Goal: Task Accomplishment & Management: Use online tool/utility

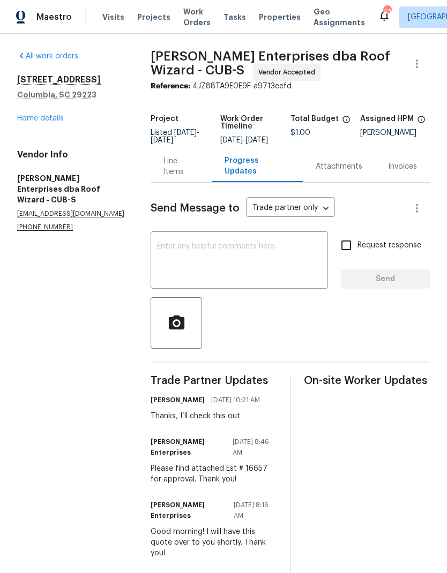
click at [147, 12] on span "Projects" at bounding box center [153, 17] width 33 height 11
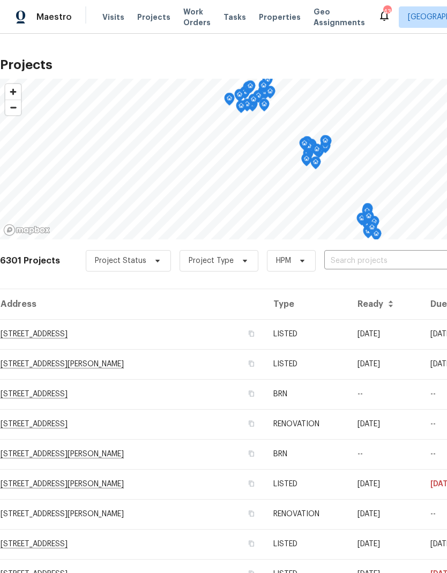
click at [393, 255] on input "text" at bounding box center [385, 261] width 123 height 17
type input "218 woodhaven"
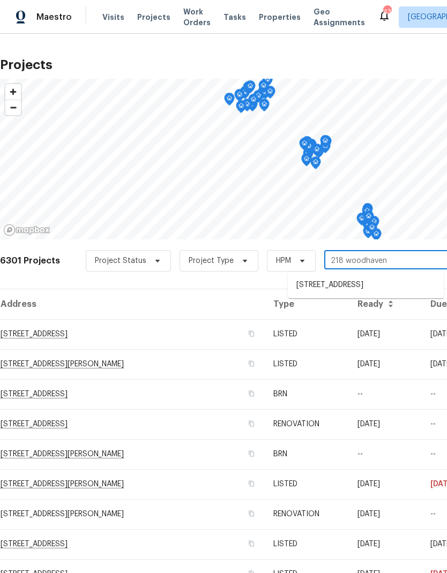
click at [394, 290] on li "[STREET_ADDRESS]" at bounding box center [366, 286] width 156 height 18
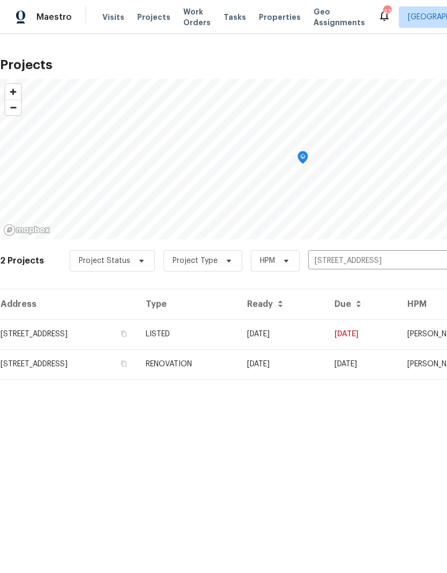
click at [130, 331] on td "[STREET_ADDRESS]" at bounding box center [68, 334] width 137 height 30
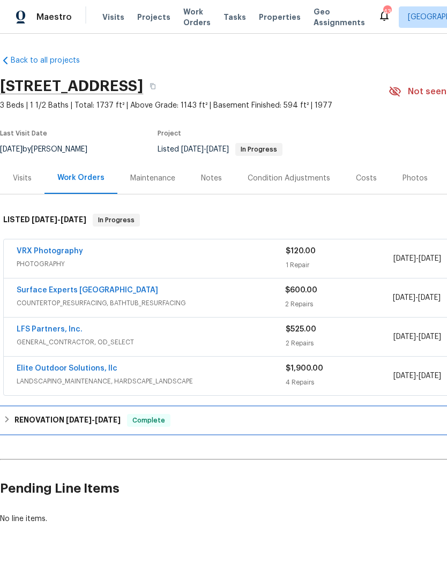
click at [48, 415] on h6 "RENOVATION [DATE] - [DATE]" at bounding box center [67, 420] width 106 height 13
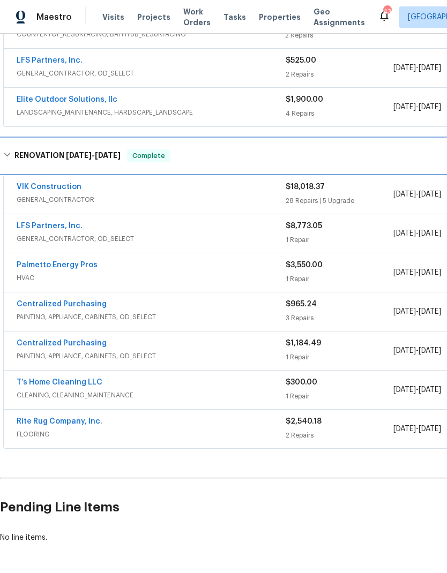
scroll to position [268, 0]
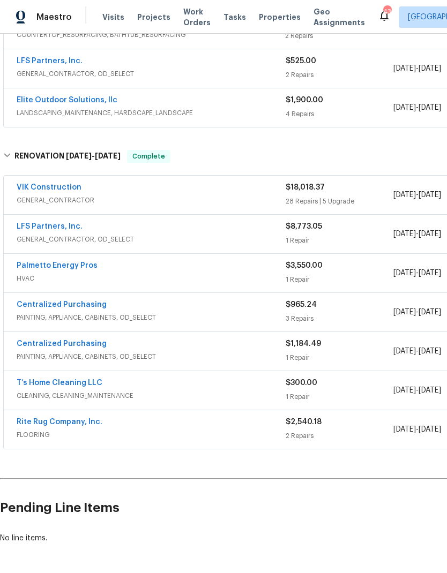
click at [362, 430] on div "$2,540.18 2 Repairs" at bounding box center [340, 430] width 108 height 26
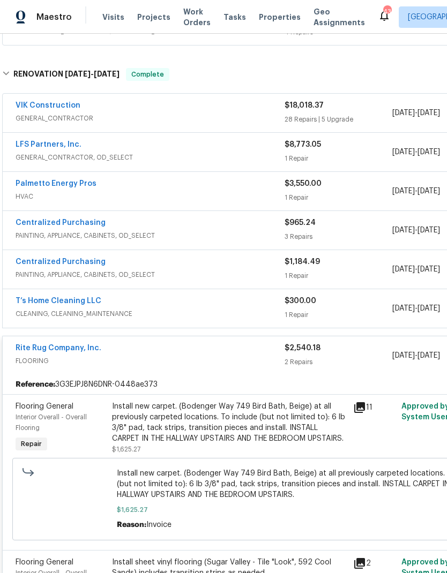
click at [354, 354] on div "$2,540.18 2 Repairs" at bounding box center [339, 356] width 108 height 26
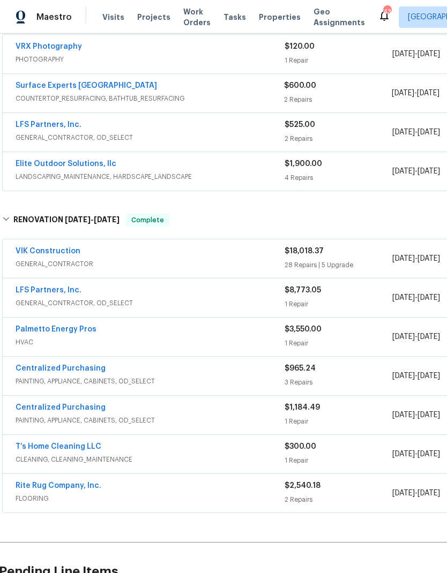
scroll to position [200, 2]
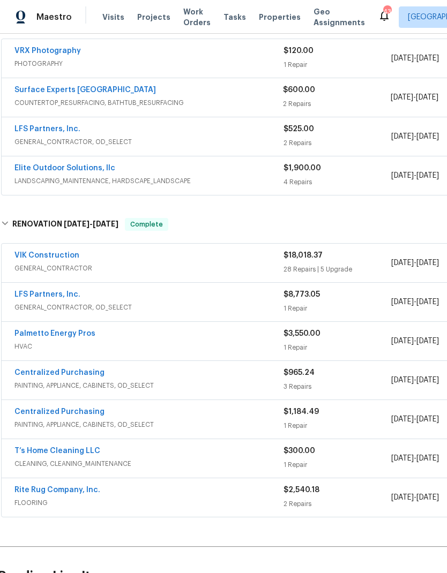
click at [367, 334] on div "$3,550.00" at bounding box center [338, 334] width 108 height 11
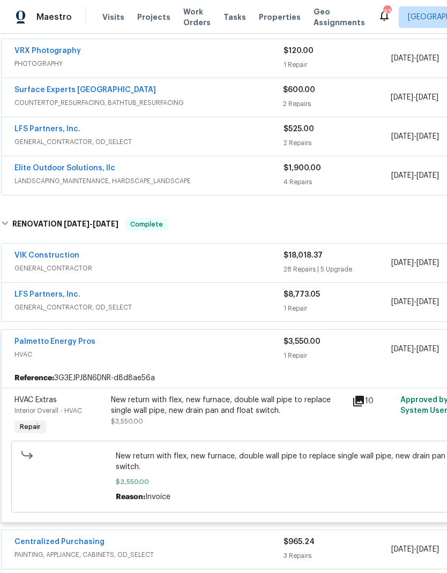
click at [364, 340] on div "$3,550.00" at bounding box center [338, 342] width 108 height 11
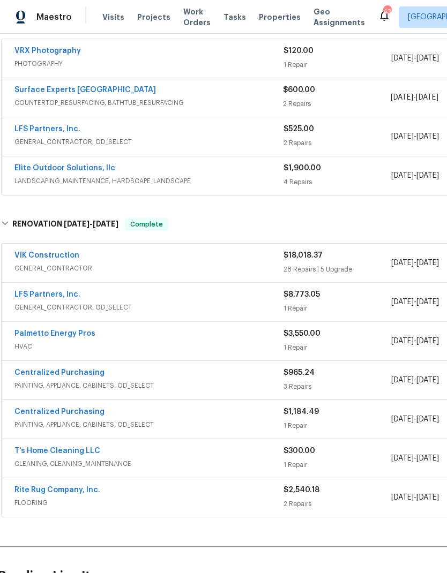
click at [364, 305] on div "1 Repair" at bounding box center [338, 308] width 108 height 11
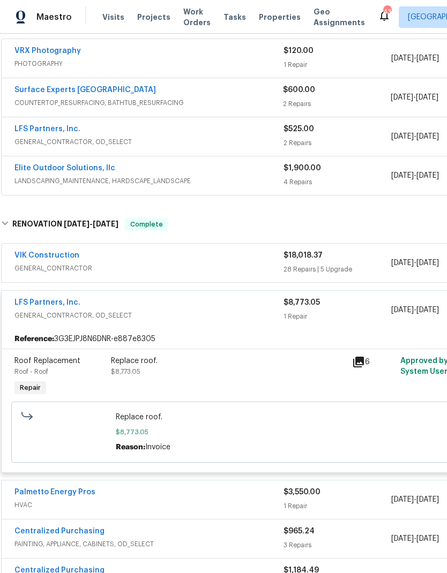
click at [115, 316] on span "GENERAL_CONTRACTOR, OD_SELECT" at bounding box center [148, 315] width 269 height 11
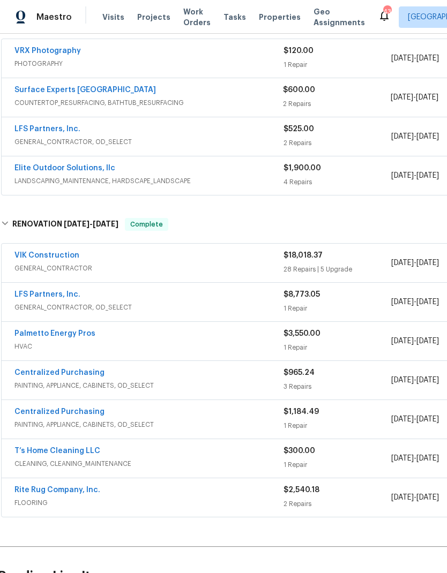
click at [125, 262] on div "VIK Construction" at bounding box center [148, 256] width 269 height 13
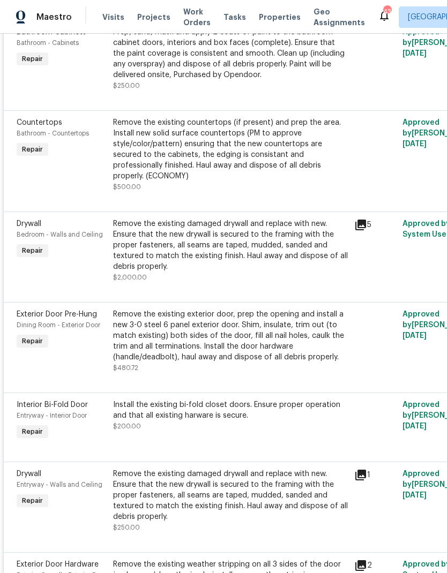
scroll to position [651, 0]
click at [357, 222] on icon at bounding box center [360, 224] width 13 height 13
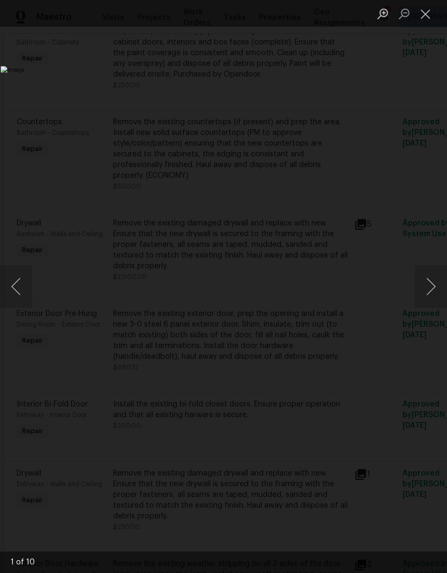
click at [416, 286] on button "Next image" at bounding box center [431, 286] width 32 height 43
click at [429, 293] on button "Next image" at bounding box center [431, 286] width 32 height 43
click at [433, 293] on button "Next image" at bounding box center [431, 286] width 32 height 43
click at [345, 383] on img "Lightbox" at bounding box center [173, 286] width 344 height 441
click at [428, 12] on button "Close lightbox" at bounding box center [425, 13] width 21 height 19
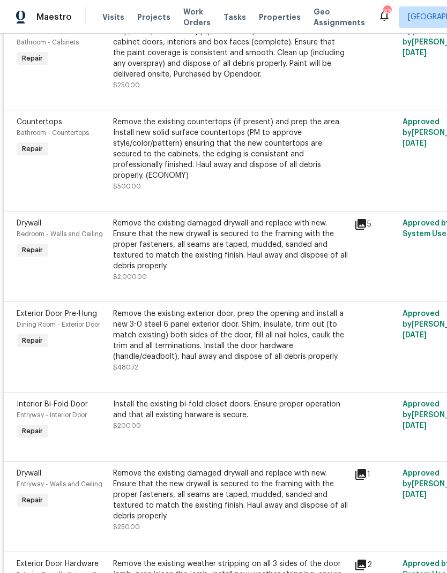
click at [284, 241] on div "Remove the existing damaged drywall and replace with new. Ensure that the new d…" at bounding box center [230, 245] width 235 height 54
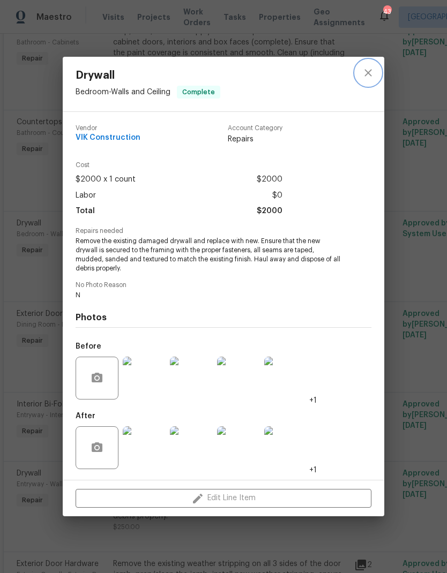
click at [366, 73] on icon "close" at bounding box center [368, 72] width 13 height 13
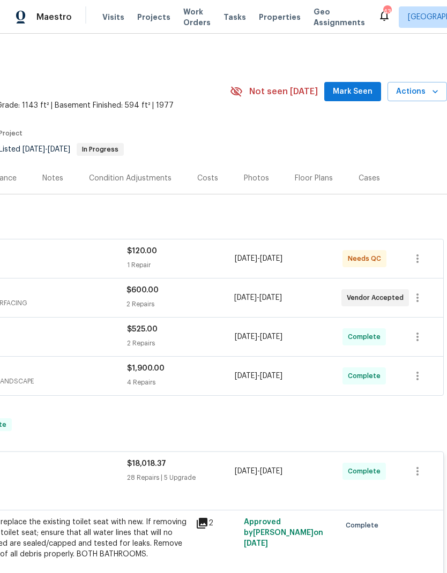
scroll to position [0, 159]
click at [426, 86] on span "Actions" at bounding box center [417, 91] width 42 height 13
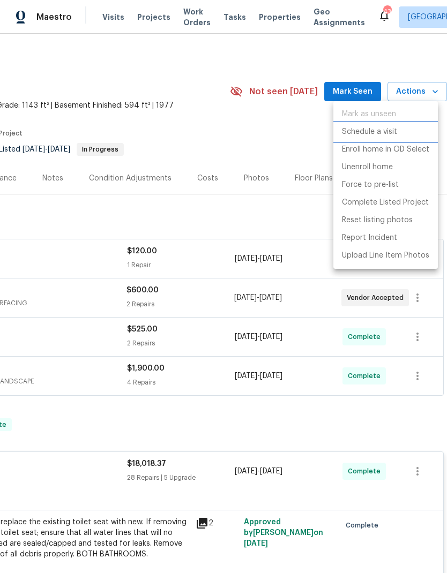
click at [392, 132] on p "Schedule a visit" at bounding box center [369, 131] width 55 height 11
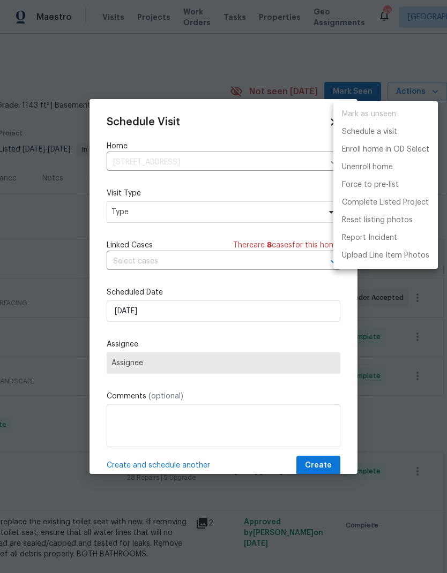
click at [203, 210] on div at bounding box center [223, 286] width 447 height 573
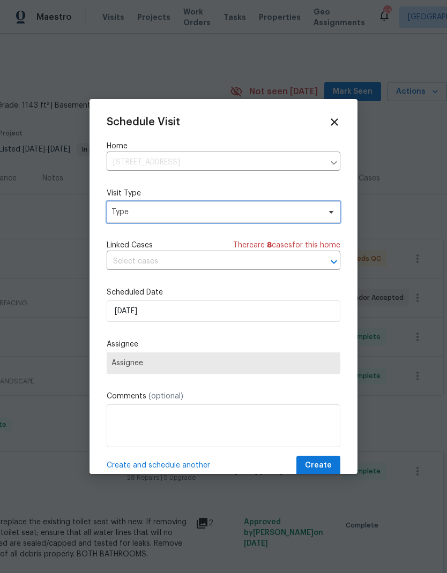
click at [277, 221] on span "Type" at bounding box center [224, 212] width 234 height 21
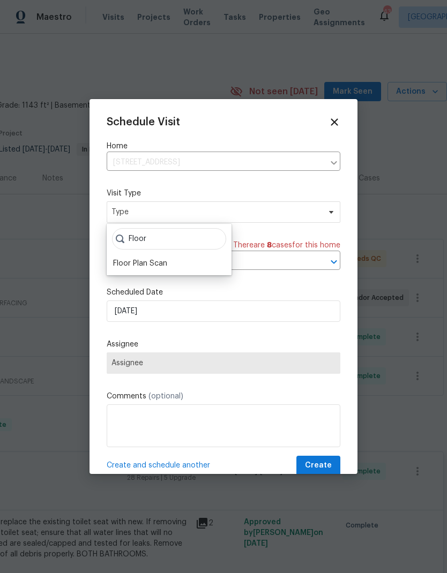
type input "Floor"
click at [178, 264] on div "Floor Plan Scan" at bounding box center [169, 263] width 118 height 15
click at [155, 263] on div "Floor Plan Scan" at bounding box center [140, 263] width 54 height 11
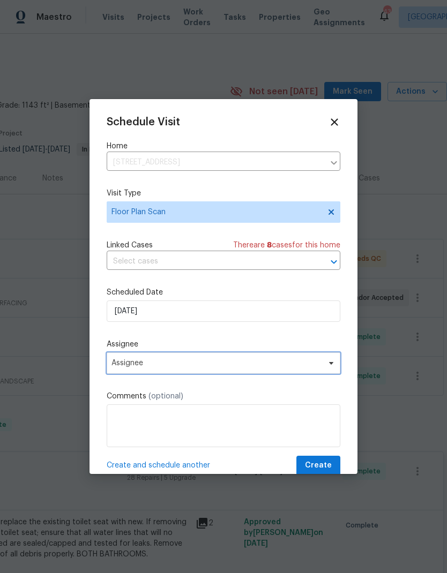
click at [255, 367] on span "Assignee" at bounding box center [216, 363] width 210 height 9
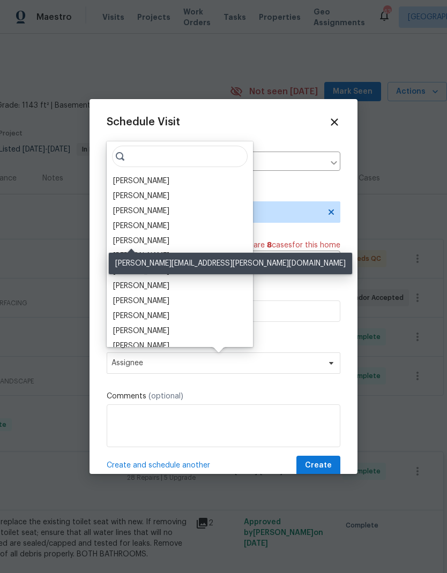
click at [138, 244] on div "[PERSON_NAME]" at bounding box center [141, 241] width 56 height 11
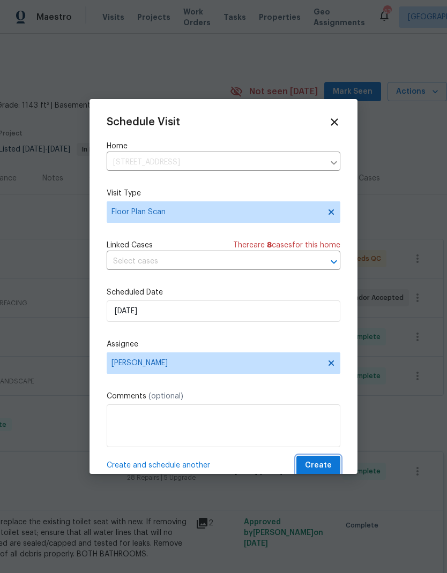
click at [328, 464] on span "Create" at bounding box center [318, 465] width 27 height 13
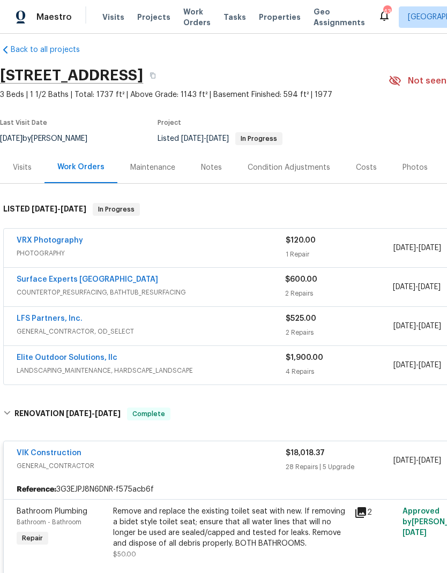
scroll to position [11, 0]
click at [412, 167] on div "Photos" at bounding box center [414, 167] width 25 height 11
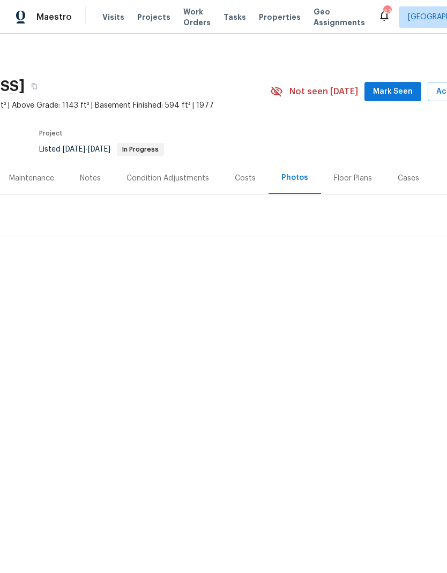
scroll to position [0, 116]
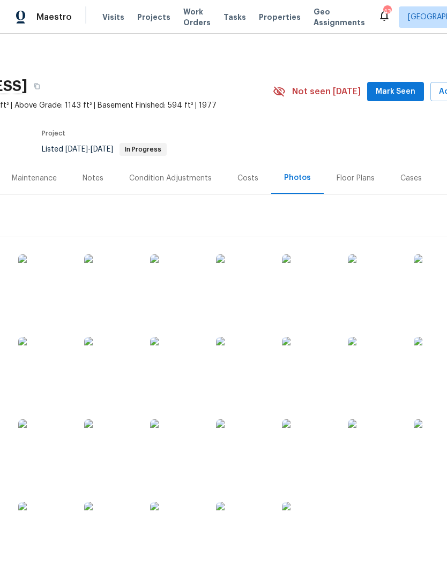
click at [355, 175] on div "Floor Plans" at bounding box center [356, 178] width 38 height 11
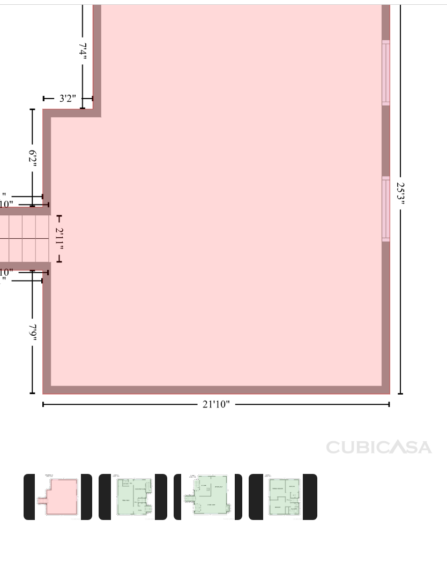
scroll to position [279, 130]
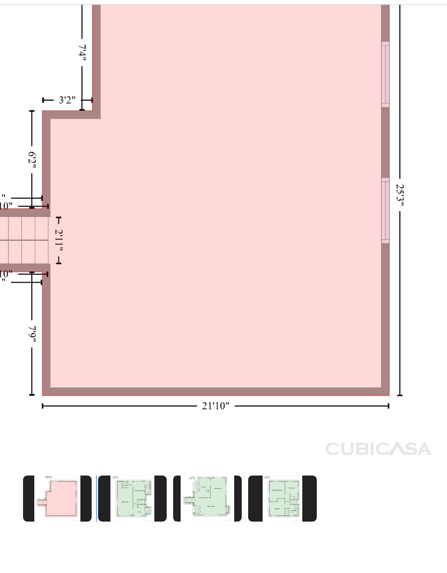
click at [129, 505] on img at bounding box center [132, 528] width 69 height 46
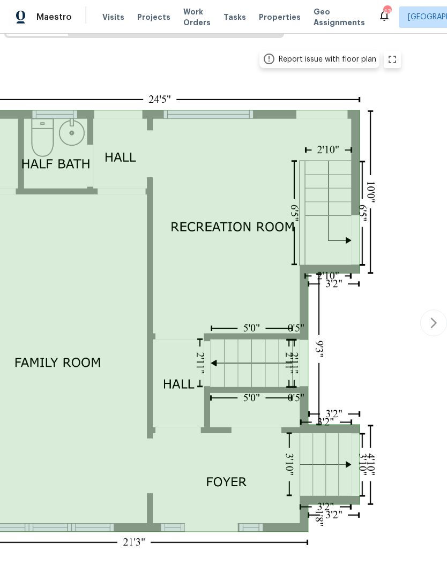
scroll to position [198, 159]
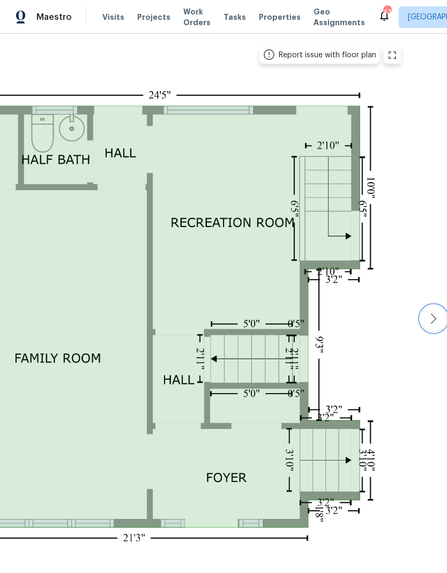
click at [434, 314] on icon "button" at bounding box center [433, 319] width 6 height 11
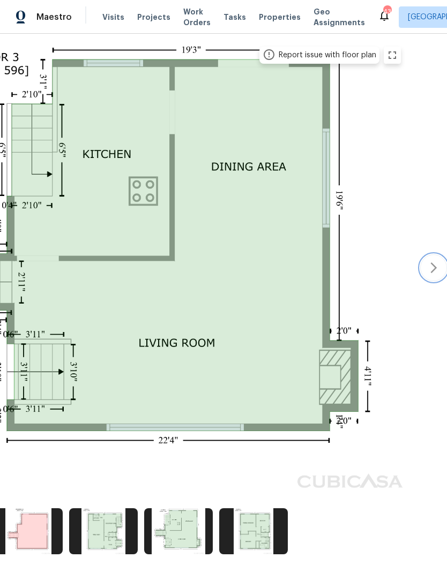
click at [435, 262] on icon "button" at bounding box center [433, 268] width 13 height 13
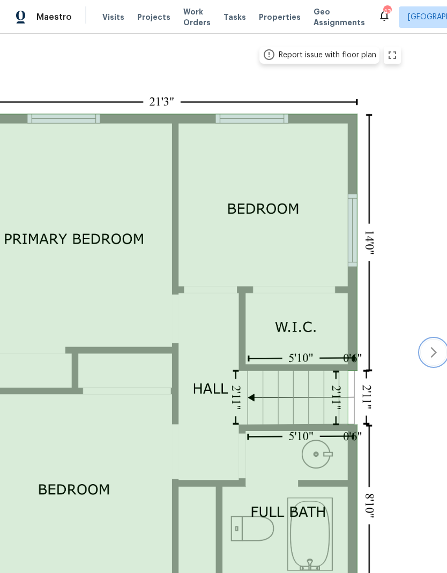
scroll to position [39, 0]
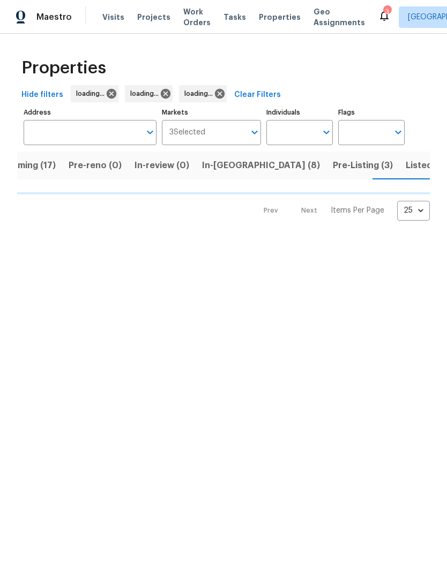
scroll to position [0, 30]
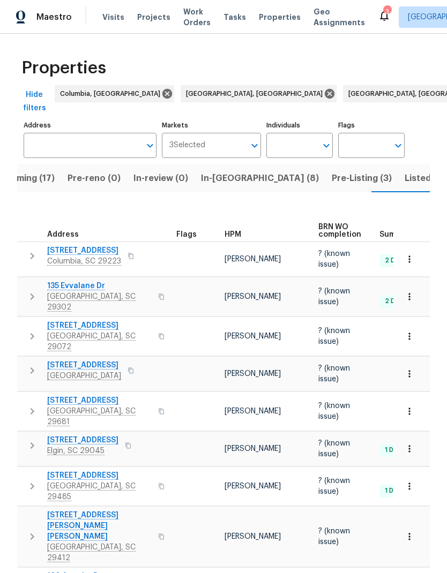
click at [66, 245] on span "210 Gate Post Ln" at bounding box center [84, 250] width 74 height 11
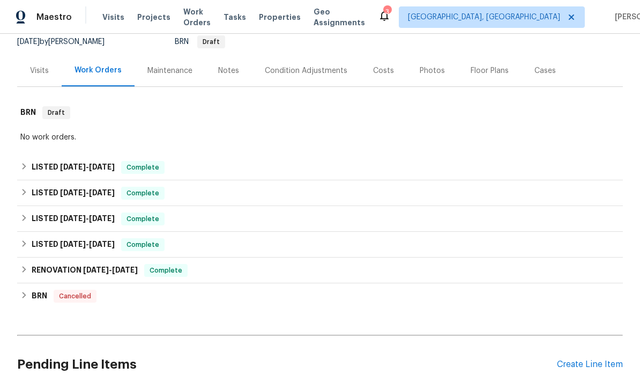
scroll to position [107, 0]
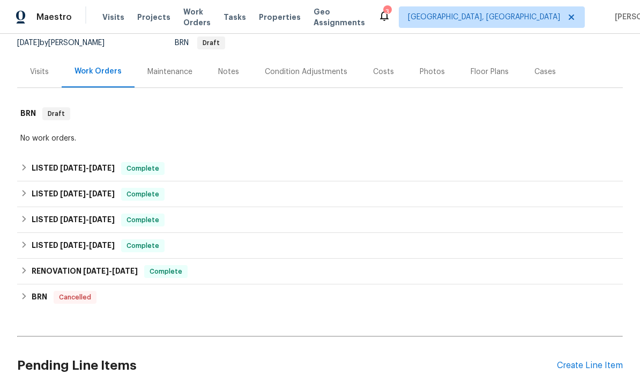
click at [373, 75] on div "Costs" at bounding box center [383, 71] width 21 height 11
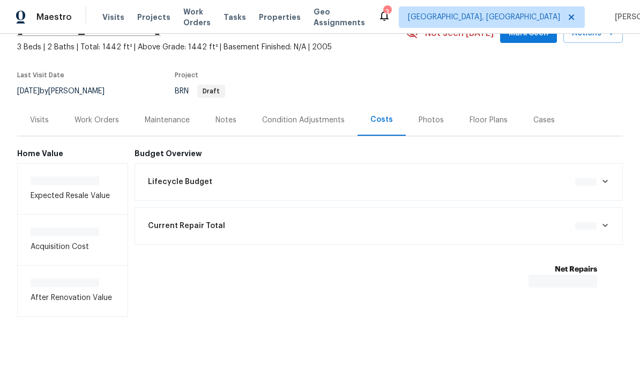
scroll to position [16, 0]
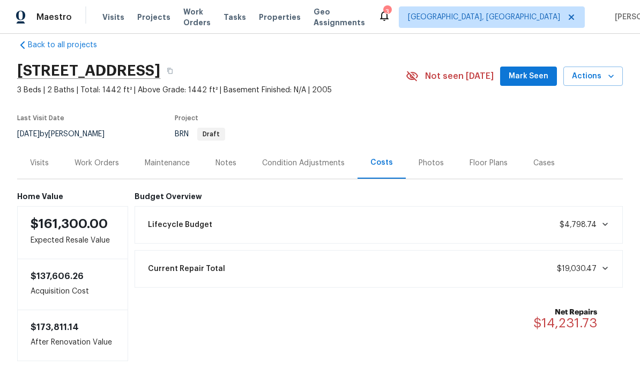
click at [36, 170] on div "Visits" at bounding box center [39, 163] width 44 height 32
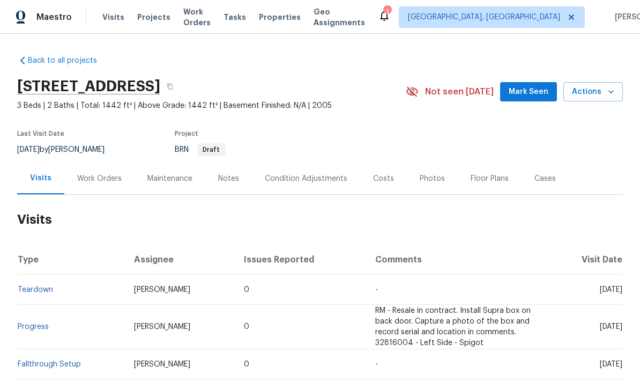
click at [384, 175] on div "Costs" at bounding box center [383, 178] width 21 height 11
